Goal: Task Accomplishment & Management: Manage account settings

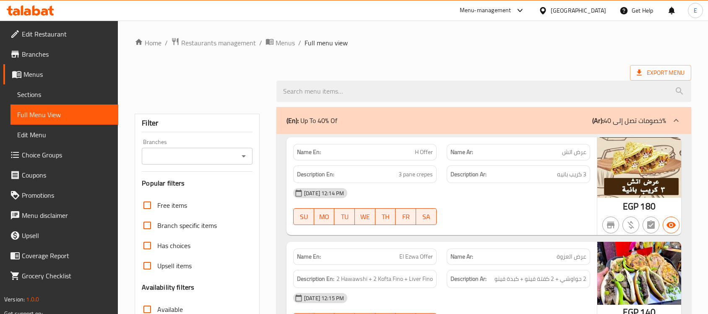
click at [598, 13] on div "[GEOGRAPHIC_DATA]" at bounding box center [578, 10] width 55 height 9
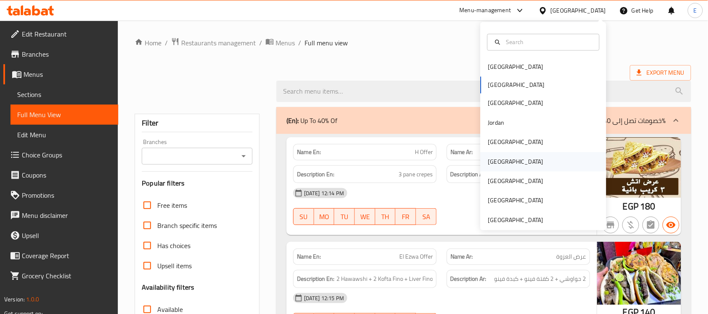
click at [505, 165] on div "[GEOGRAPHIC_DATA]" at bounding box center [544, 161] width 126 height 19
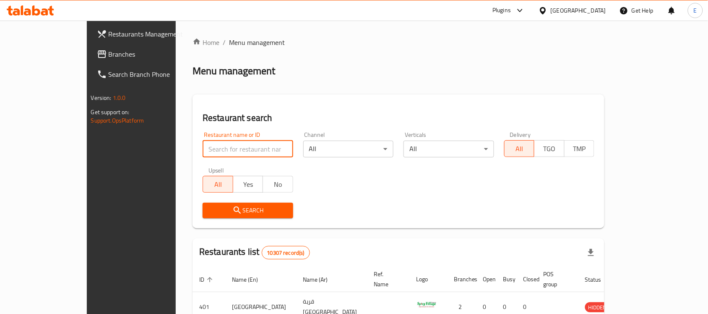
click at [255, 145] on input "search" at bounding box center [248, 149] width 91 height 17
paste input "761474"
type input "761474"
click button "Search" at bounding box center [248, 211] width 91 height 16
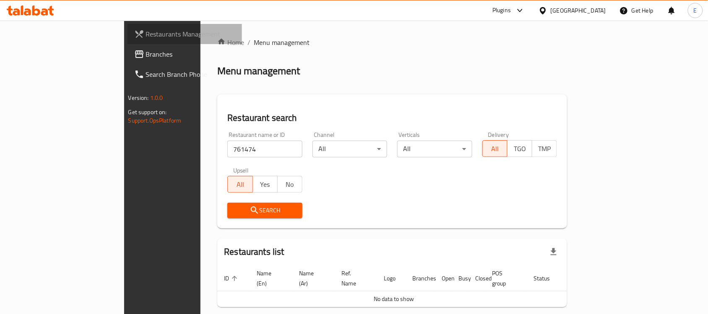
click at [146, 32] on span "Restaurants Management" at bounding box center [191, 34] width 90 height 10
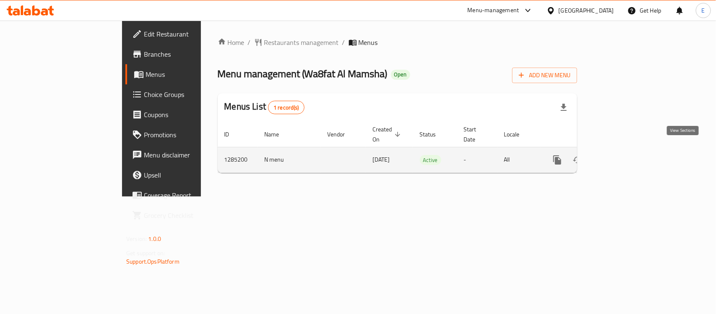
click at [623, 155] on icon "enhanced table" at bounding box center [618, 160] width 10 height 10
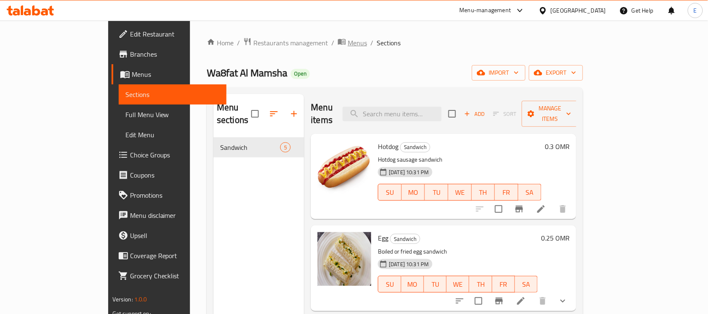
click at [348, 42] on span "Menus" at bounding box center [357, 43] width 19 height 10
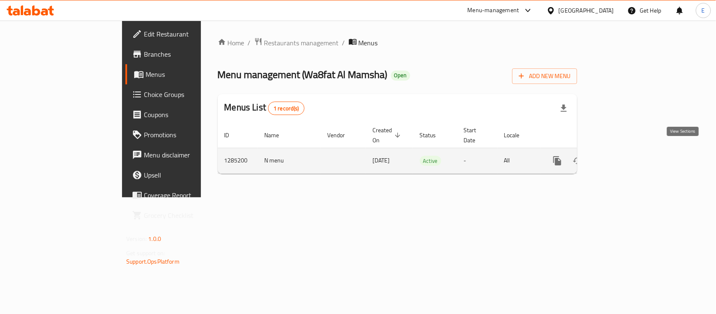
click at [622, 157] on icon "enhanced table" at bounding box center [618, 161] width 8 height 8
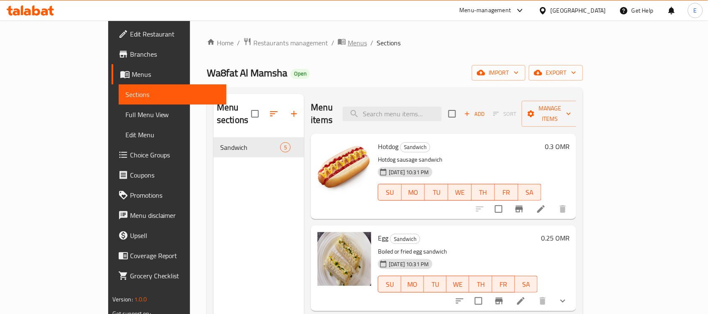
click at [348, 43] on span "Menus" at bounding box center [357, 43] width 19 height 10
